Goal: Use online tool/utility: Utilize a website feature to perform a specific function

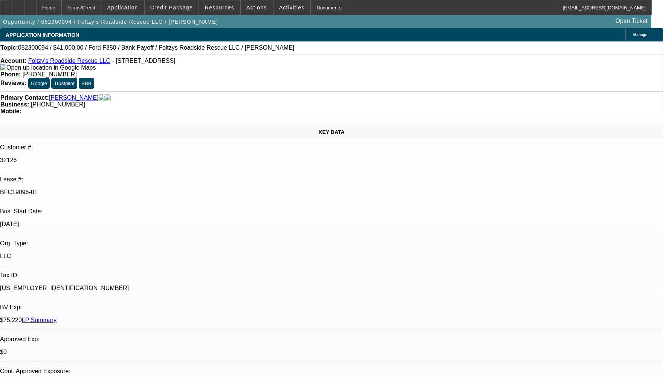
select select "0"
select select "2"
select select "0.1"
select select "0"
select select "2"
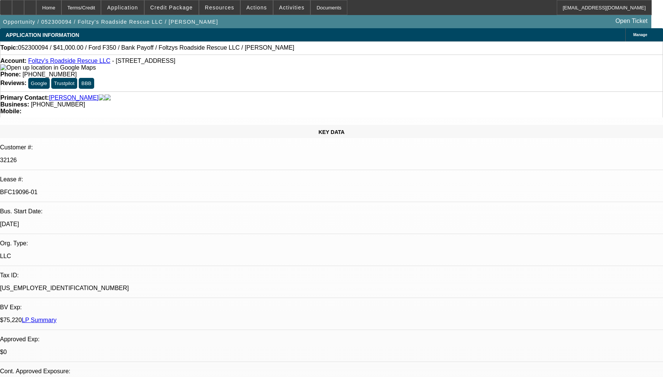
select select "0.1"
select select "1"
select select "2"
select select "4"
select select "1"
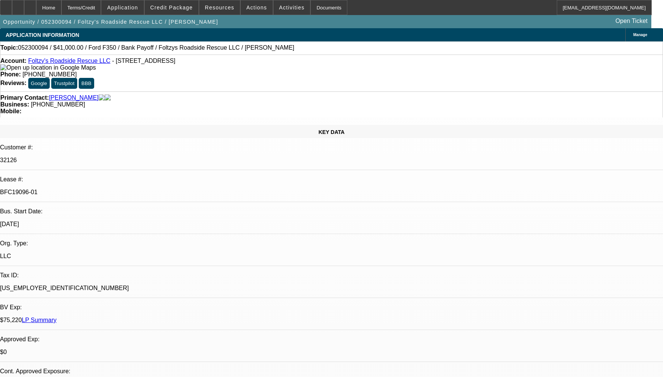
select select "2"
select select "4"
